Goal: Browse casually

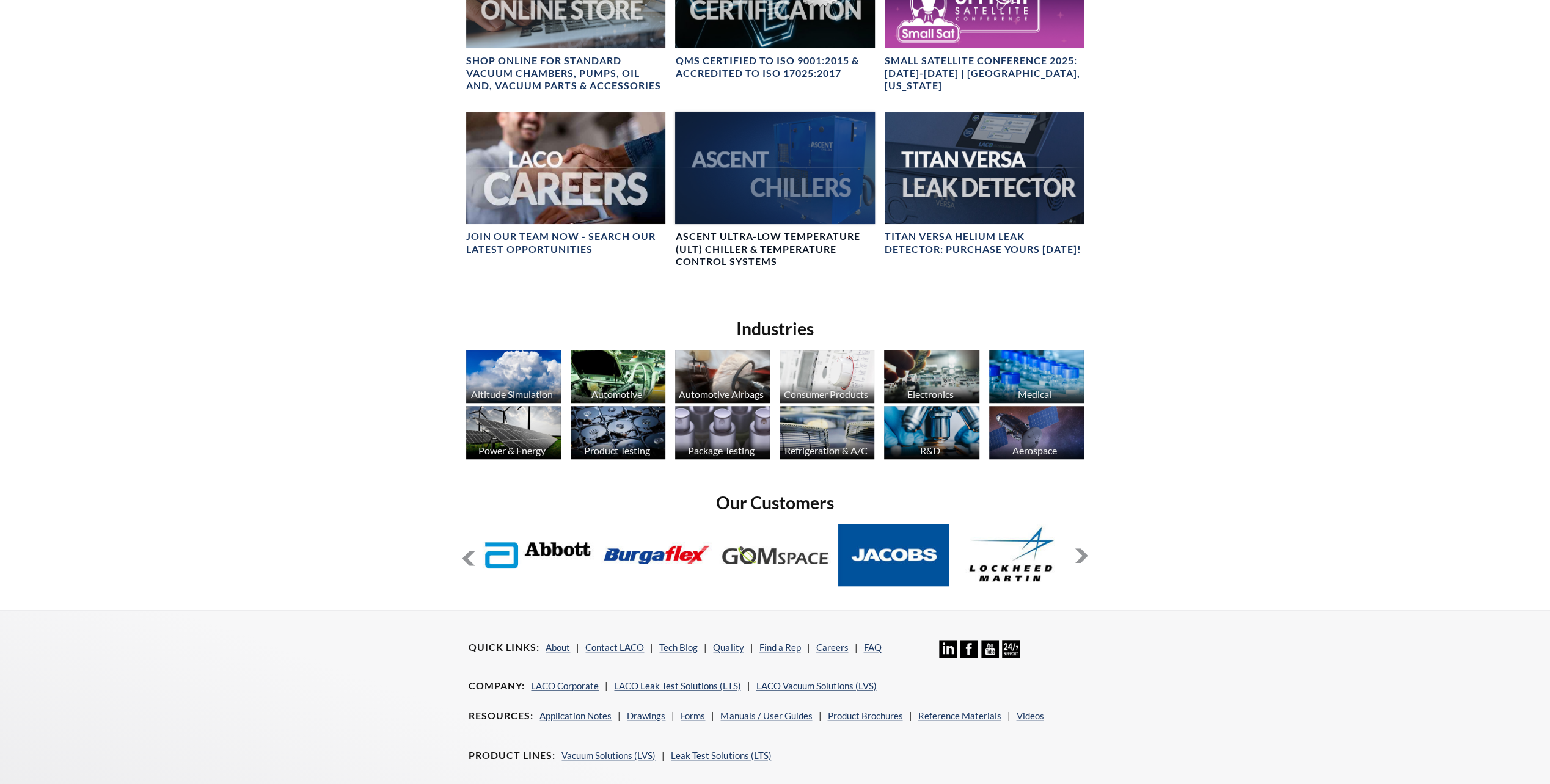
scroll to position [794, 0]
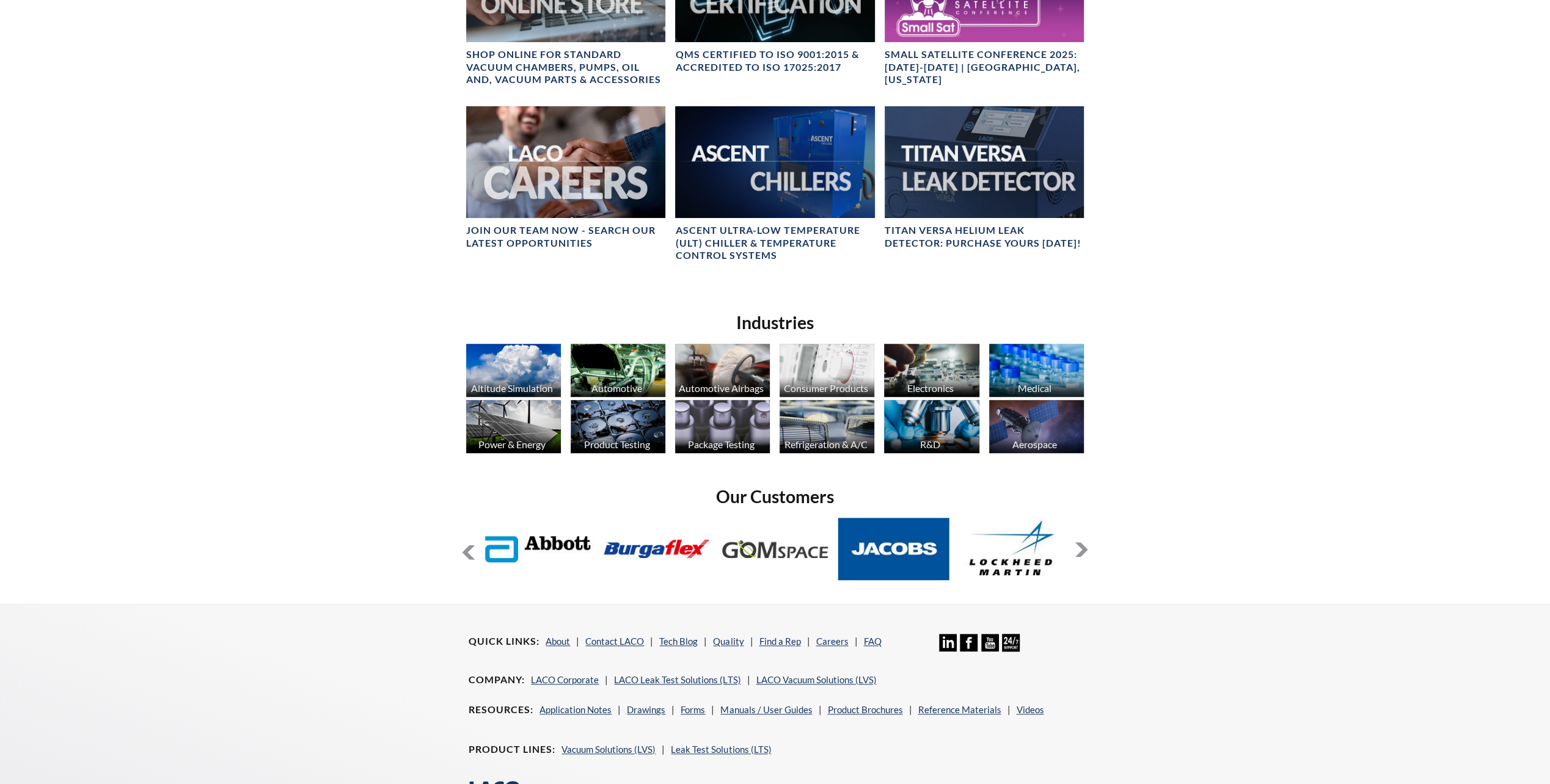
click at [1082, 548] on button at bounding box center [1081, 550] width 15 height 15
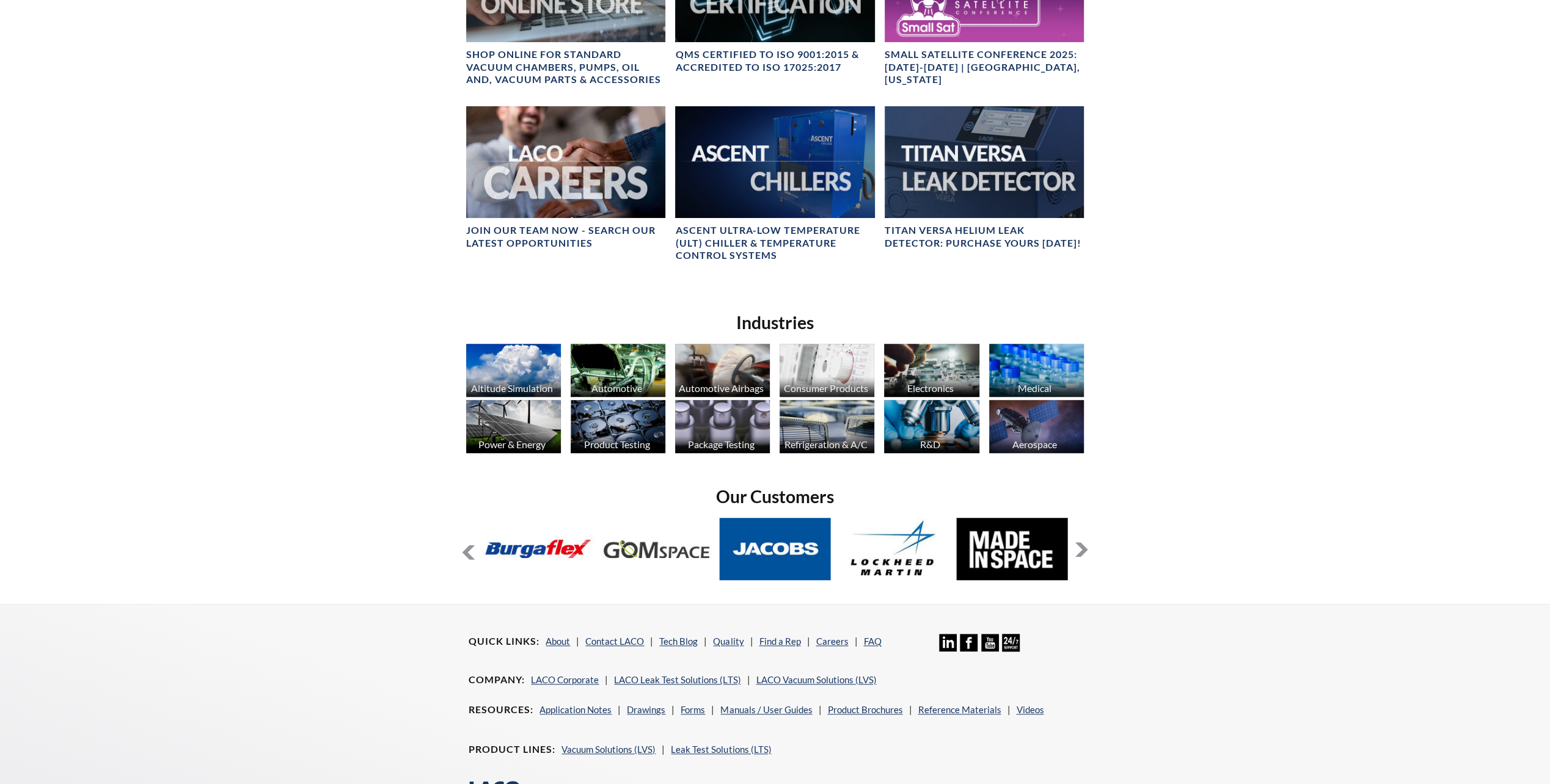
click at [1080, 553] on button at bounding box center [1081, 550] width 15 height 15
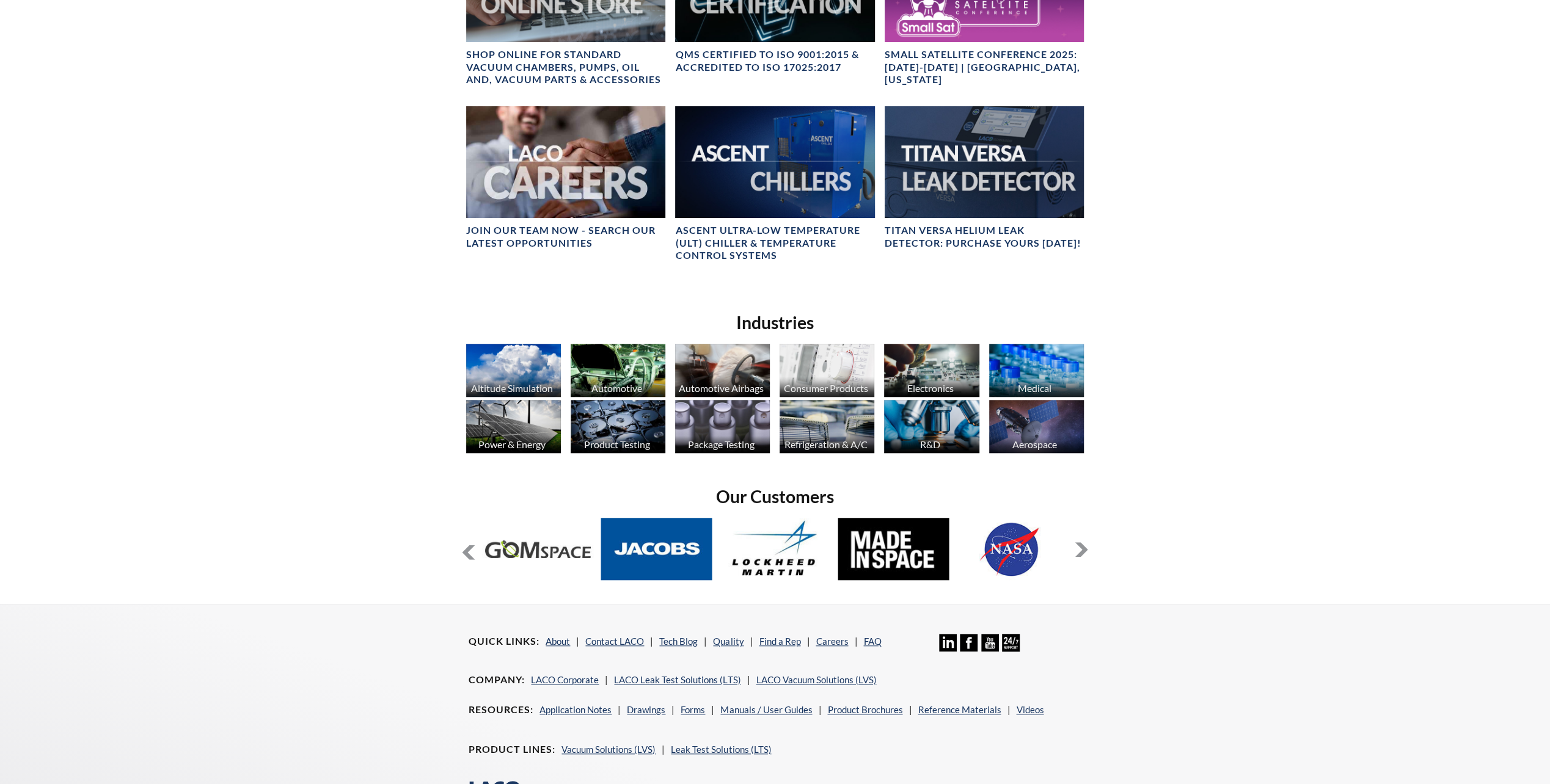
click at [1080, 553] on button at bounding box center [1081, 550] width 15 height 15
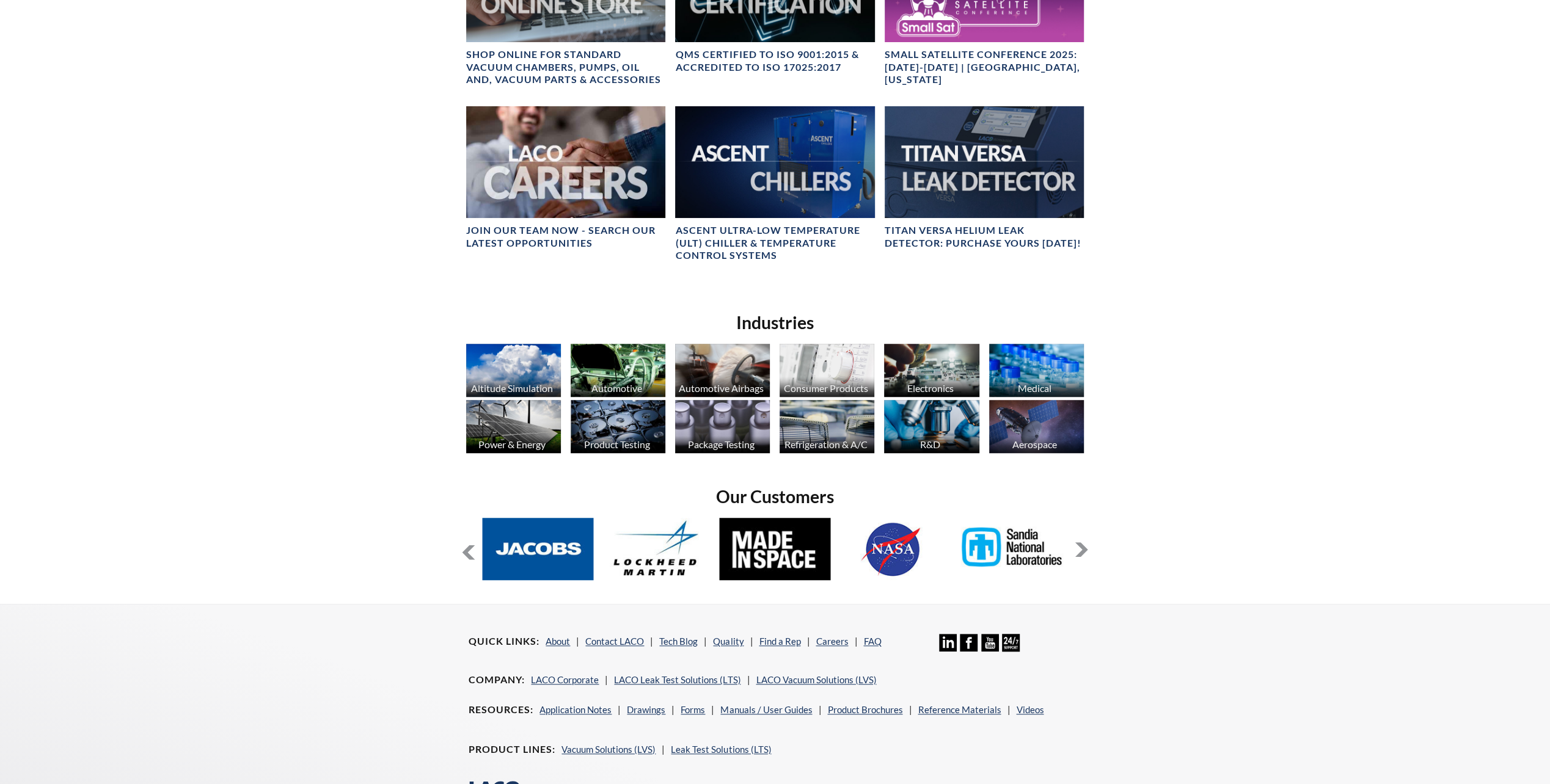
click at [1080, 553] on button at bounding box center [1081, 550] width 15 height 15
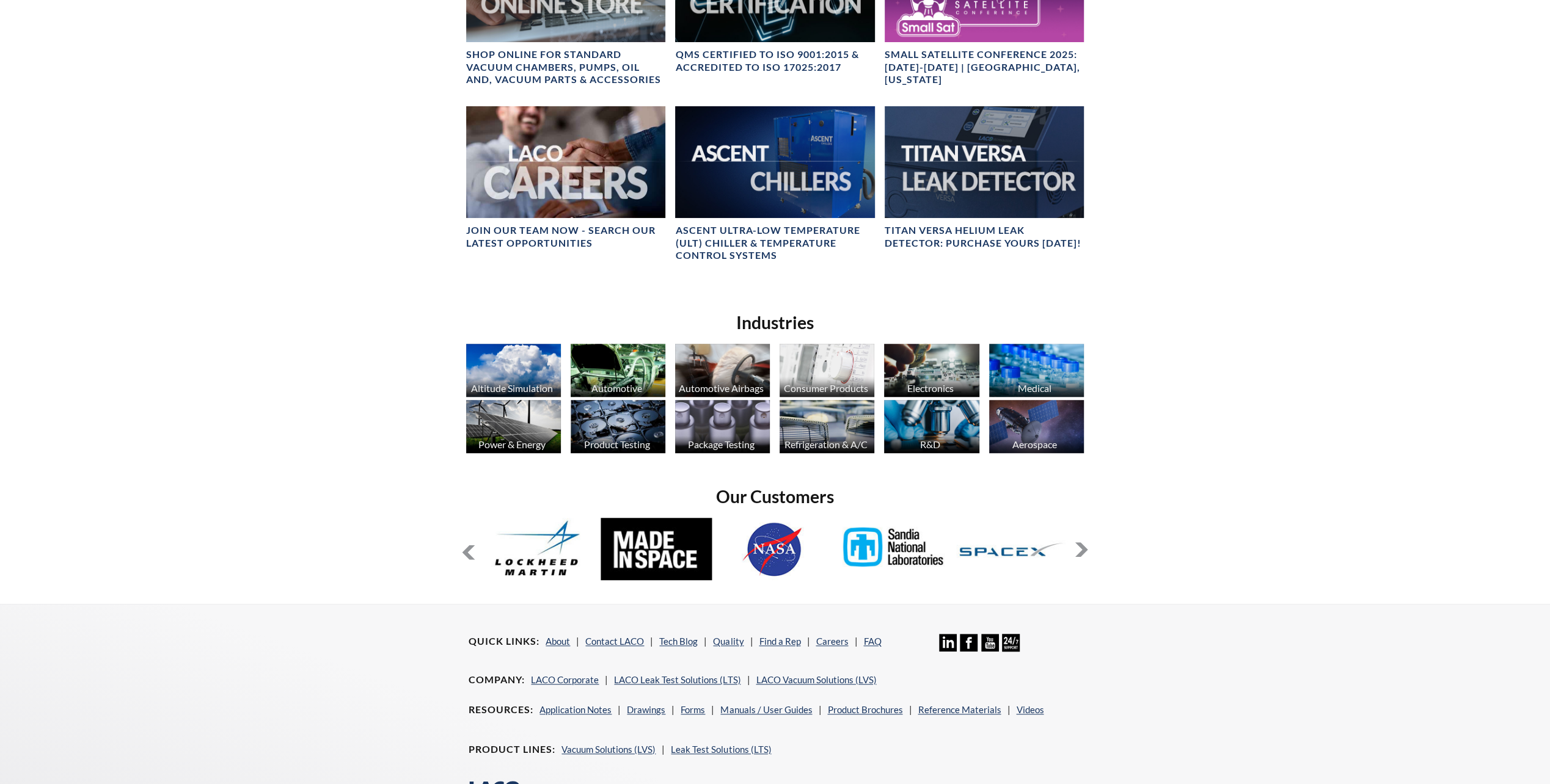
click at [1080, 553] on button at bounding box center [1081, 550] width 15 height 15
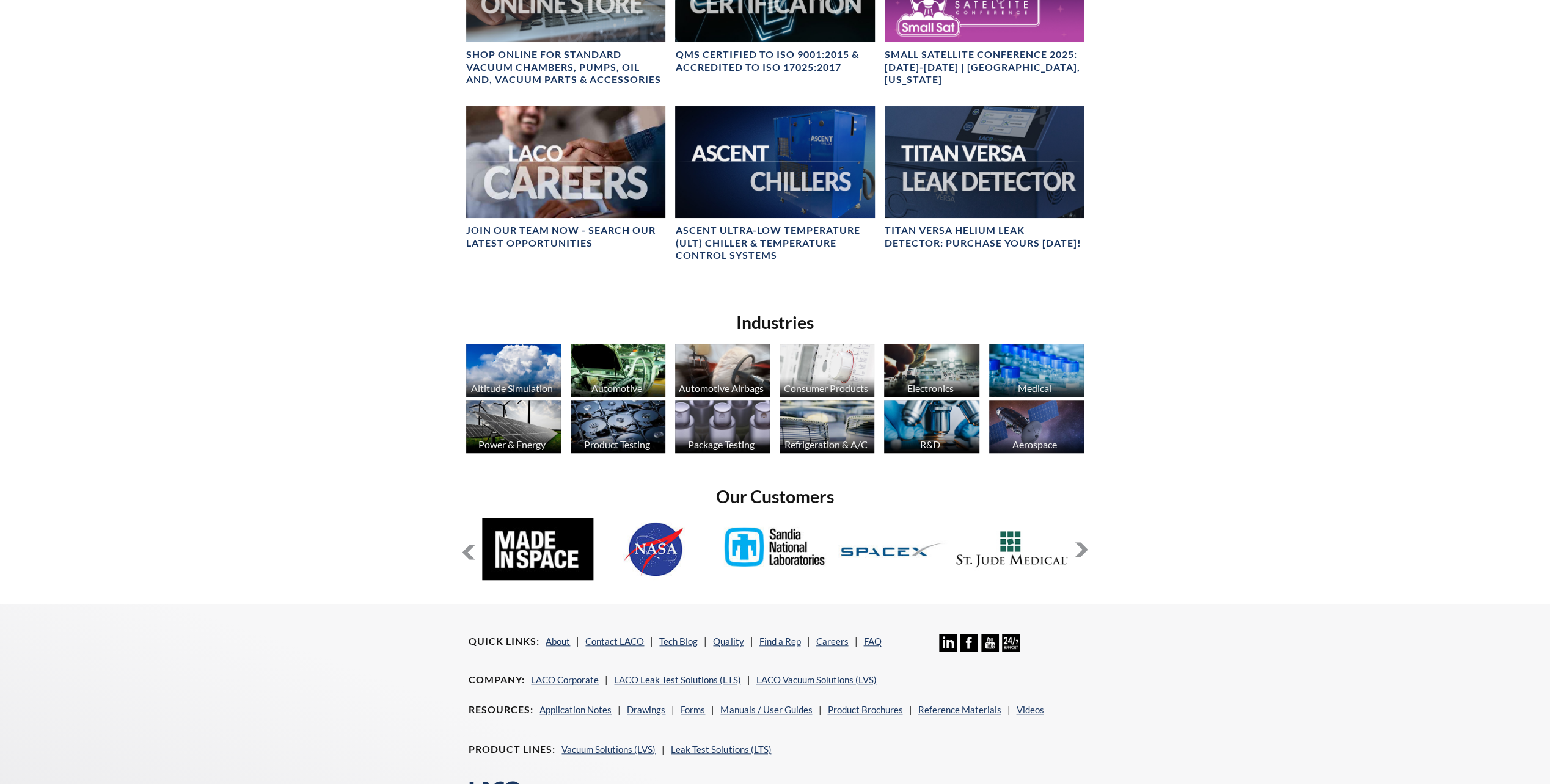
click at [1080, 553] on button at bounding box center [1081, 550] width 15 height 15
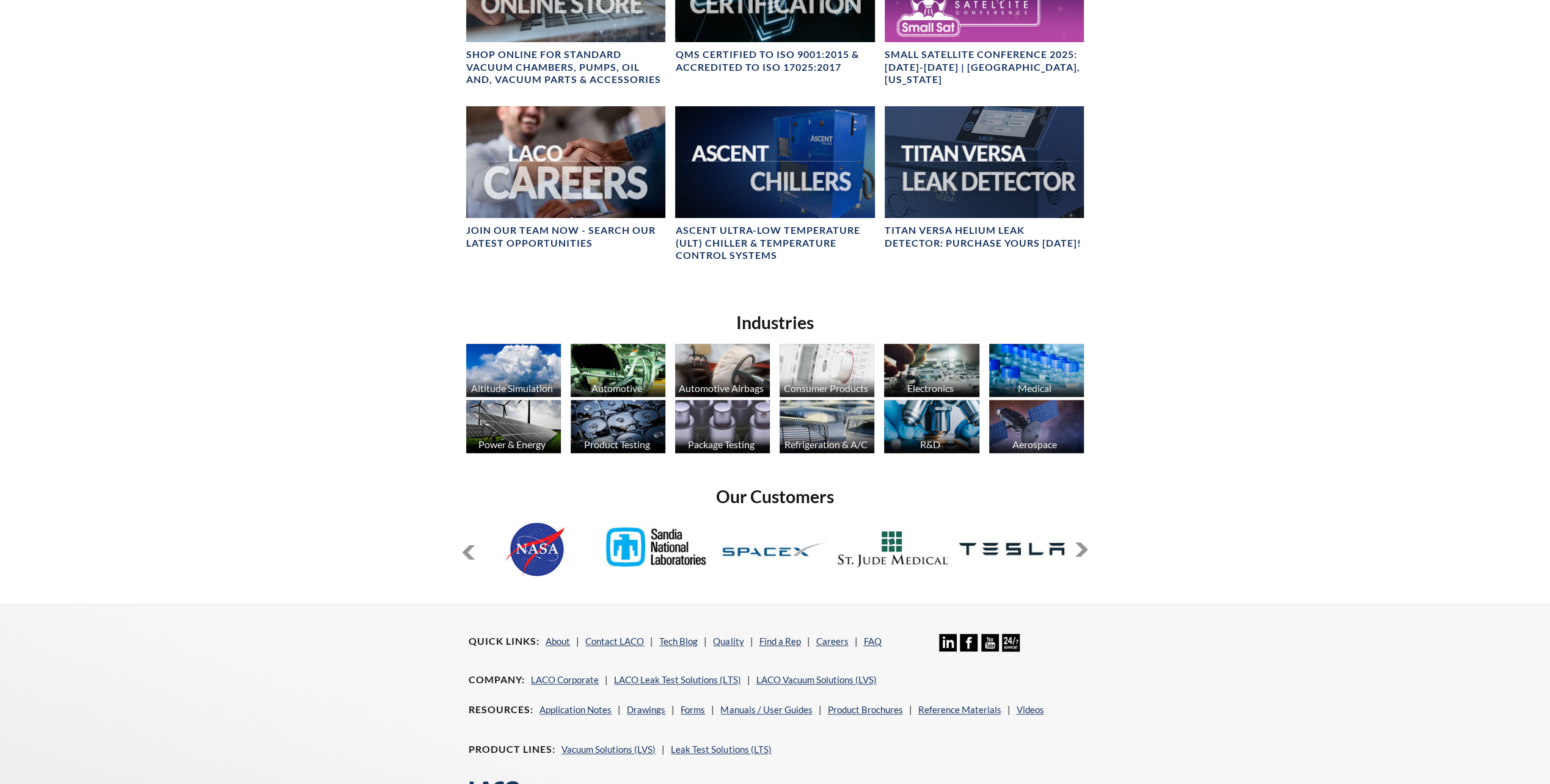
click at [1080, 553] on button at bounding box center [1081, 550] width 15 height 15
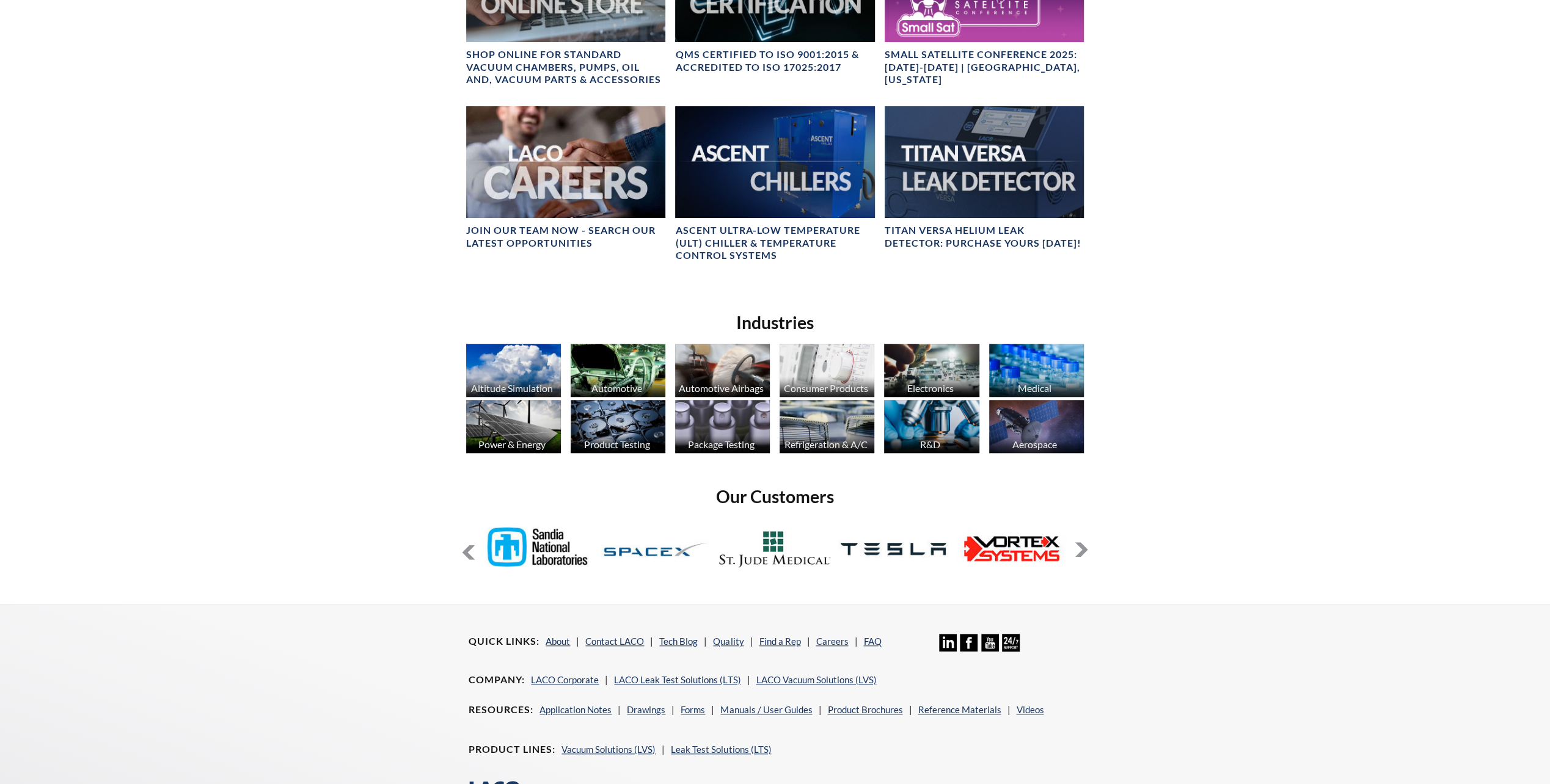
click at [1080, 553] on button at bounding box center [1081, 550] width 15 height 15
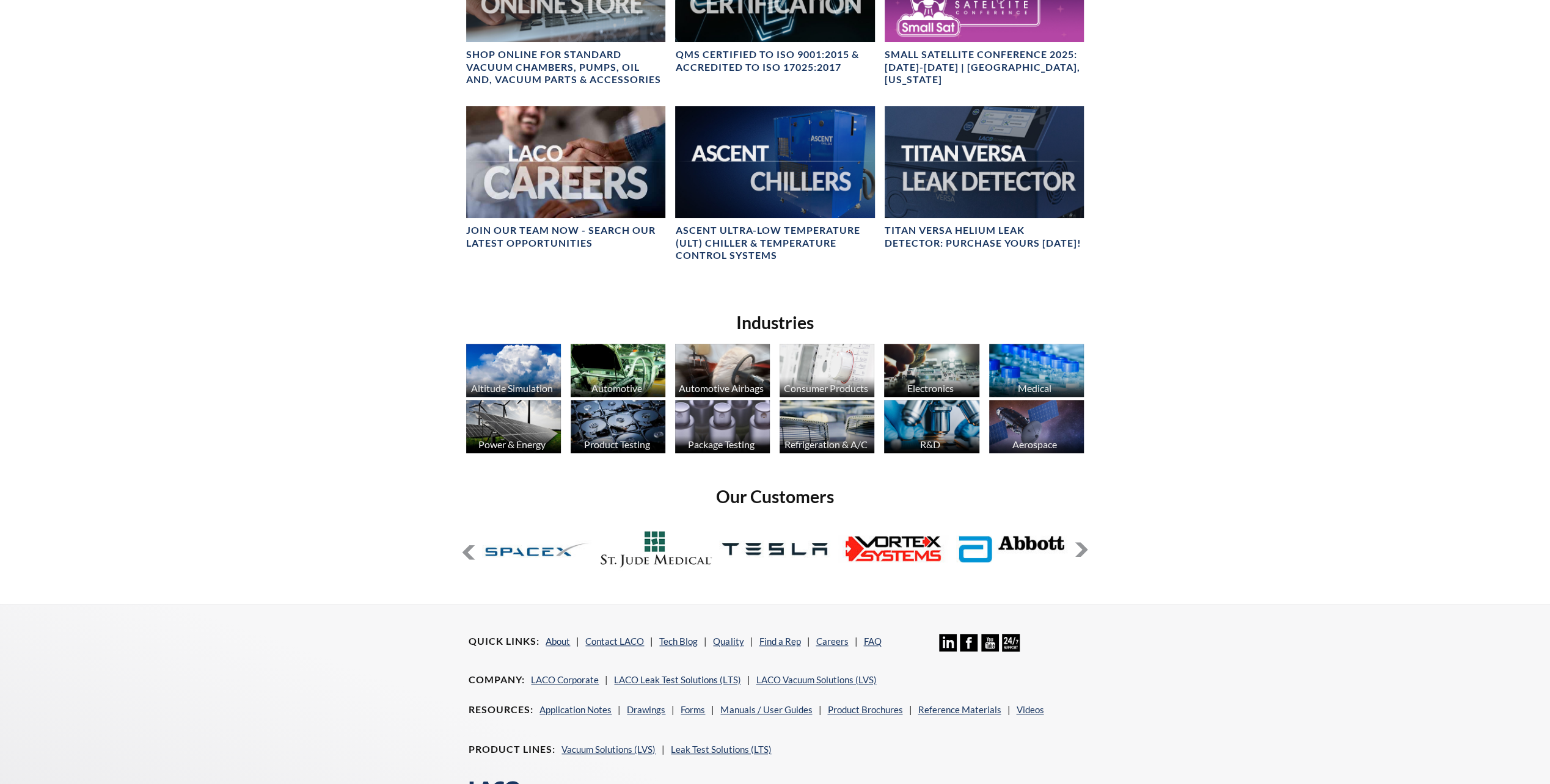
click at [1080, 553] on button at bounding box center [1081, 550] width 15 height 15
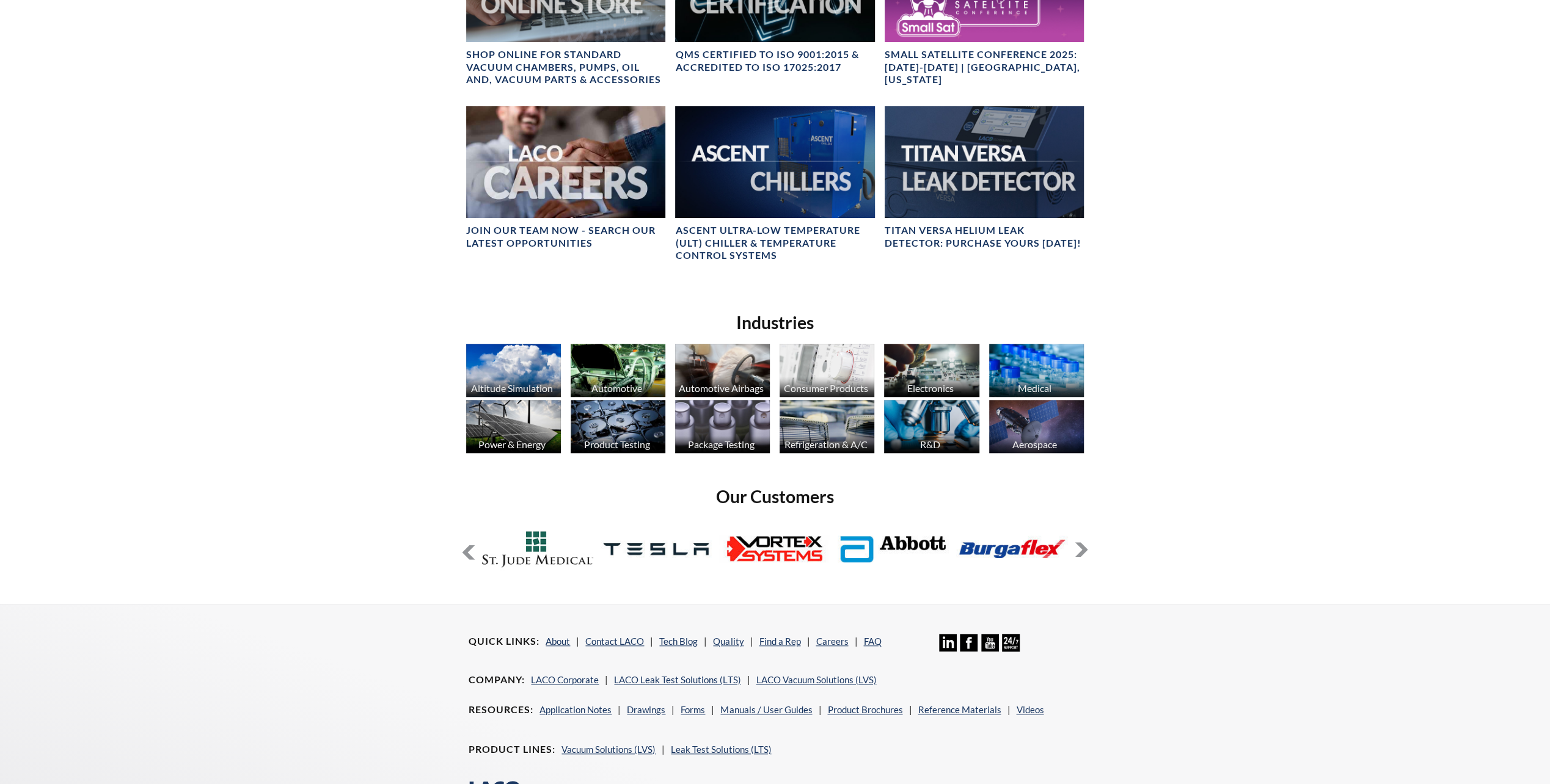
click at [1080, 553] on button at bounding box center [1081, 550] width 15 height 15
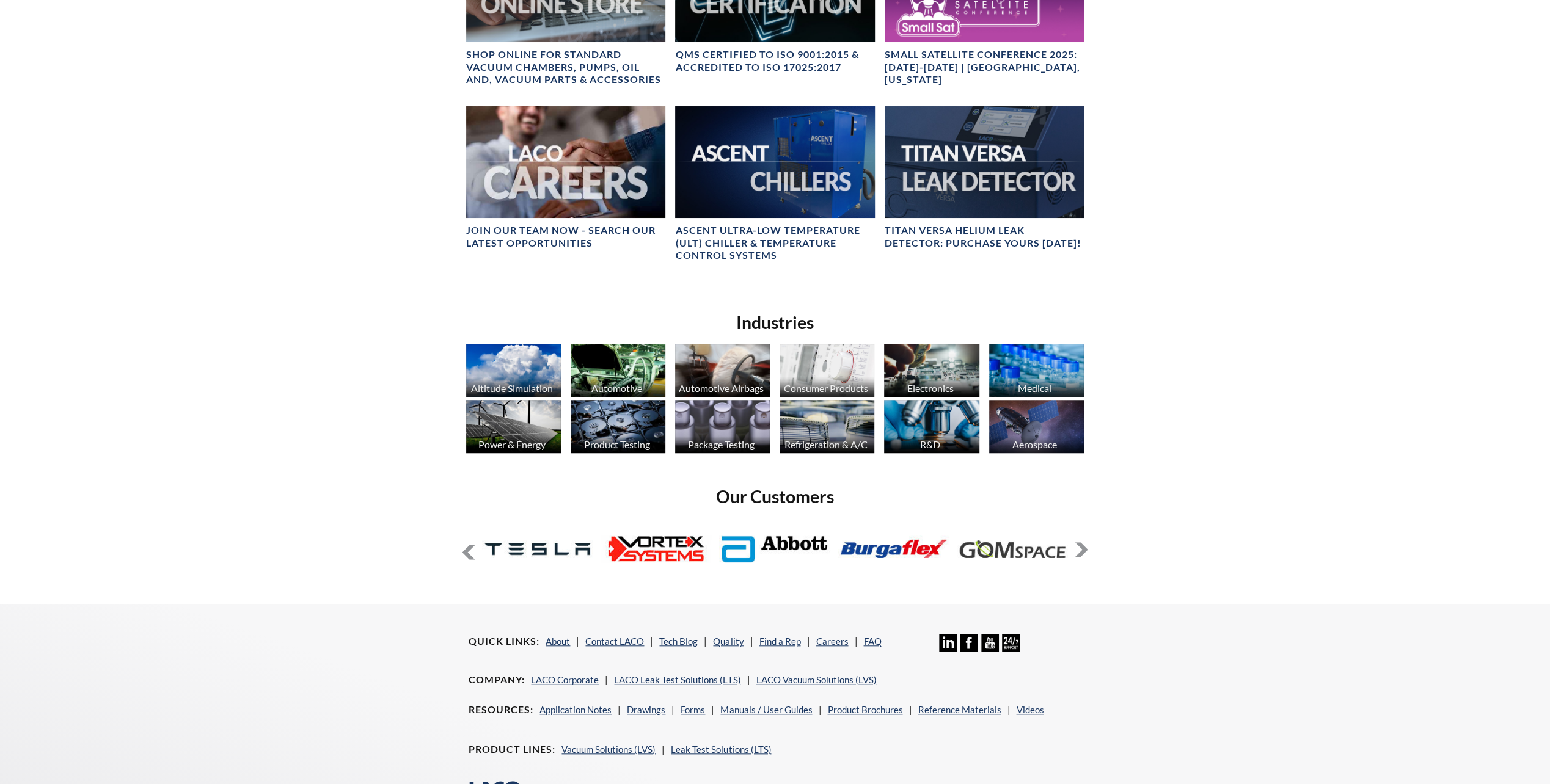
click at [1080, 553] on button at bounding box center [1081, 550] width 15 height 15
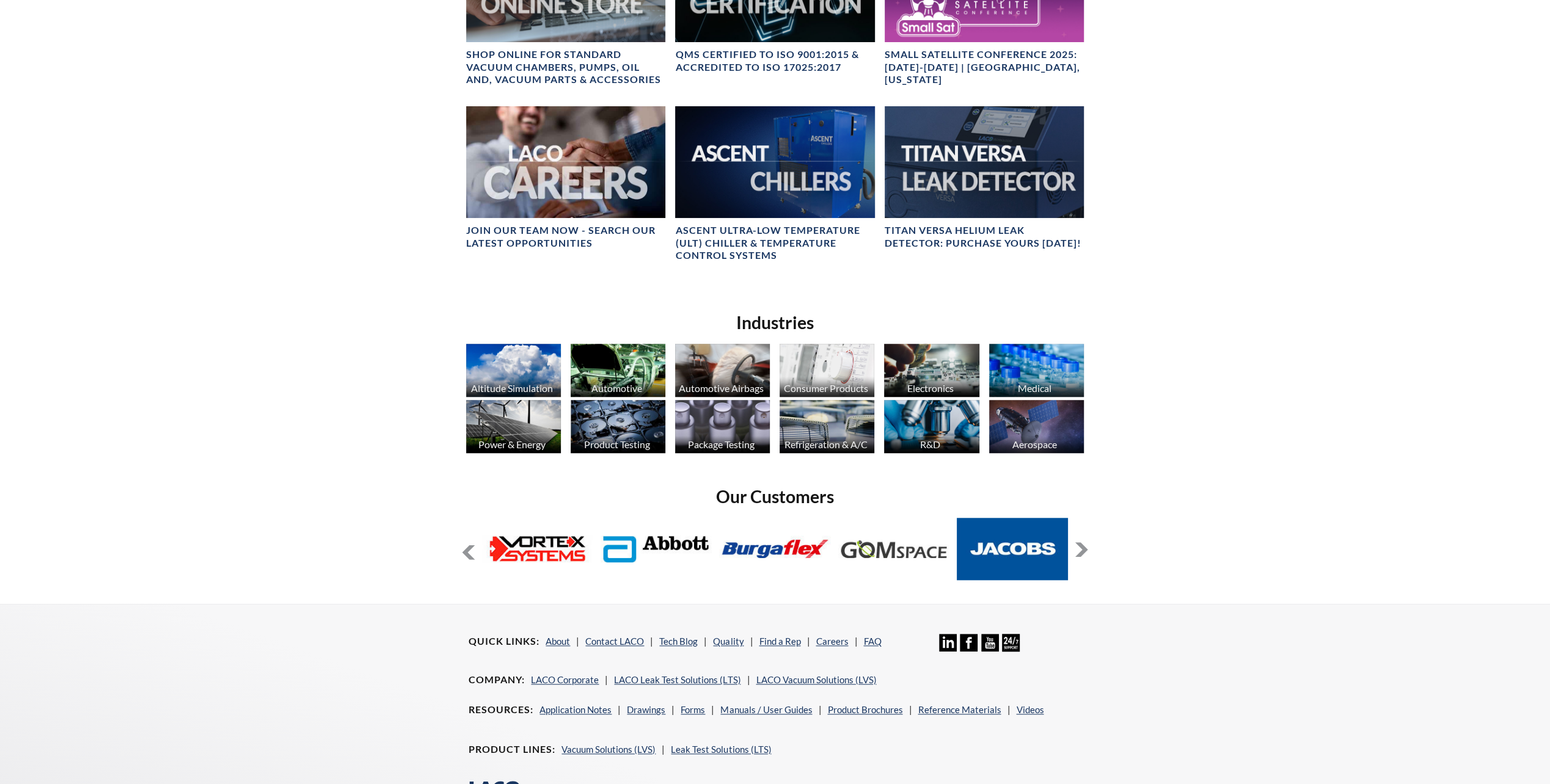
click at [1080, 553] on button at bounding box center [1081, 550] width 15 height 15
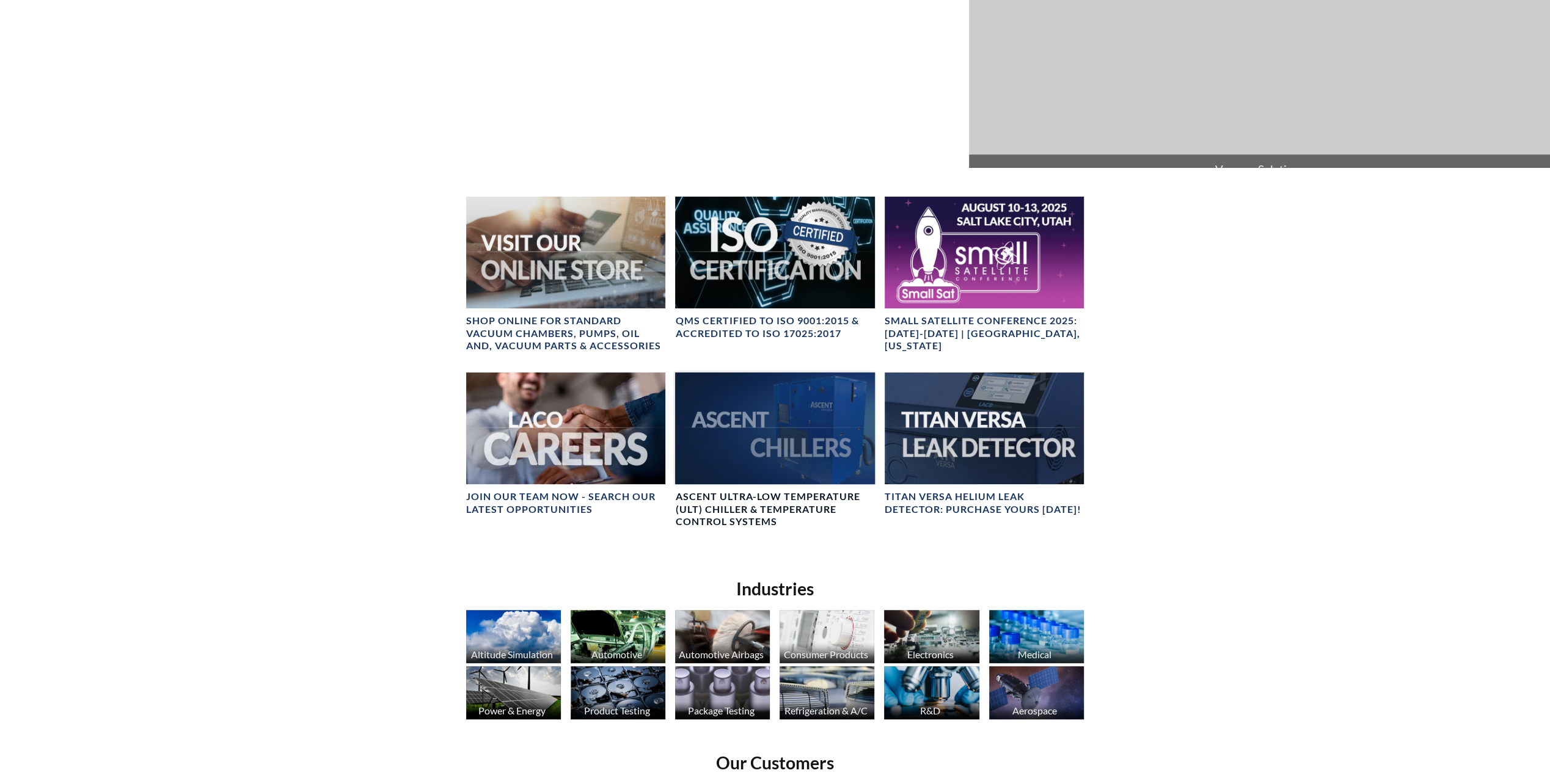
scroll to position [587, 0]
